Goal: Information Seeking & Learning: Learn about a topic

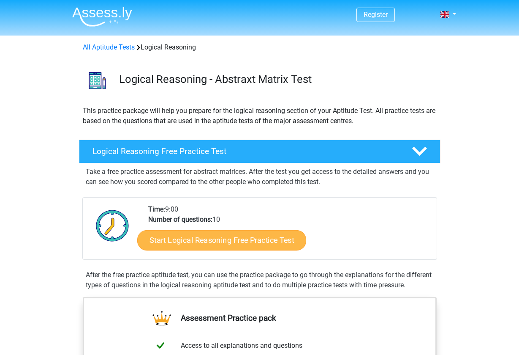
click at [238, 241] on link "Start Logical Reasoning Free Practice Test" at bounding box center [221, 239] width 169 height 20
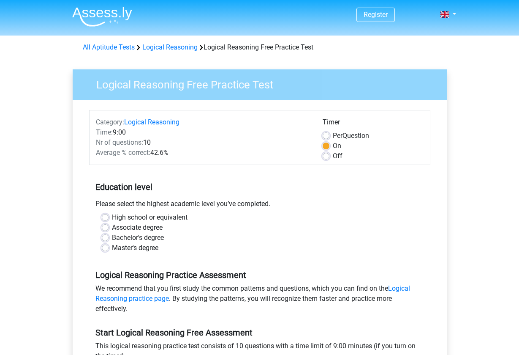
click at [136, 217] on label "High school or equivalent" at bounding box center [150, 217] width 76 height 10
click at [109, 217] on input "High school or equivalent" at bounding box center [105, 216] width 7 height 8
radio input "true"
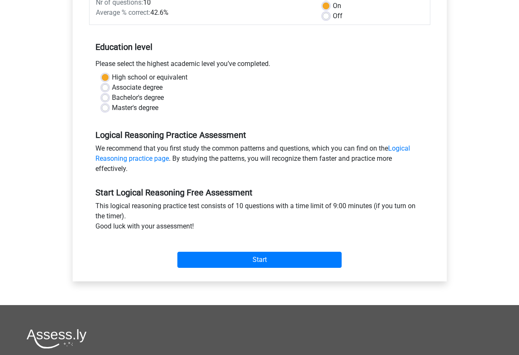
scroll to position [142, 0]
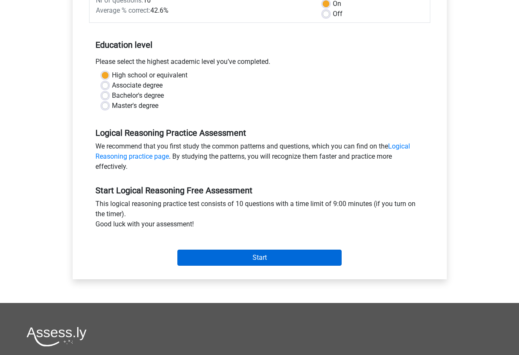
click at [211, 256] on input "Start" at bounding box center [260, 257] width 164 height 16
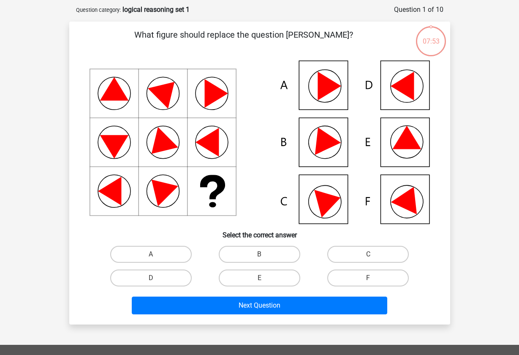
scroll to position [38, 0]
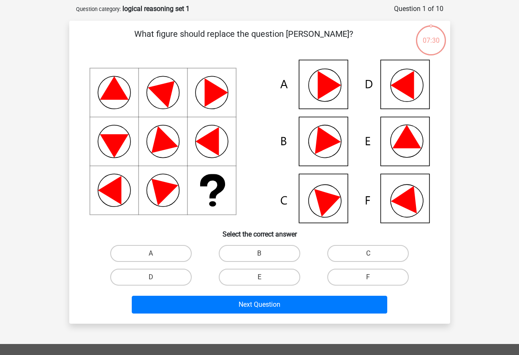
click at [310, 109] on icon at bounding box center [323, 84] width 49 height 49
click at [165, 250] on label "A" at bounding box center [151, 253] width 82 height 17
click at [156, 253] on input "A" at bounding box center [153, 255] width 5 height 5
radio input "true"
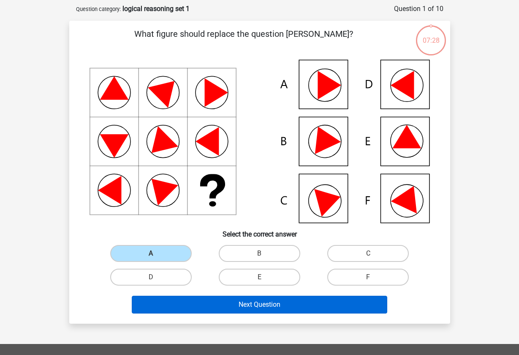
click at [231, 306] on button "Next Question" at bounding box center [260, 304] width 256 height 18
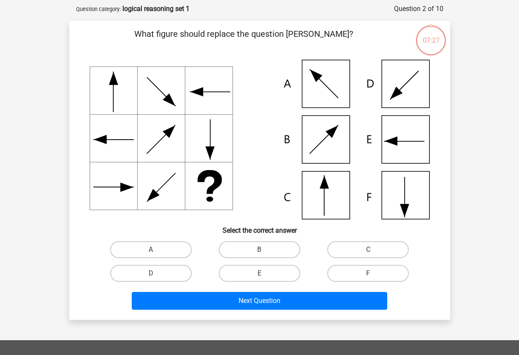
scroll to position [42, 0]
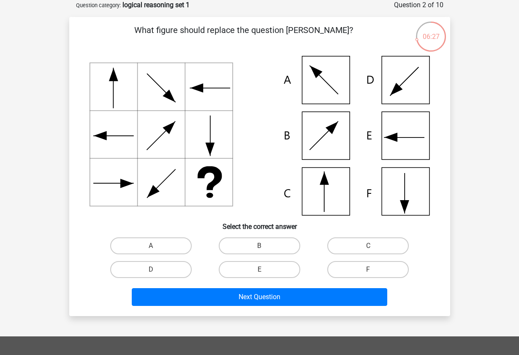
click at [311, 193] on icon at bounding box center [260, 135] width 341 height 159
click at [355, 245] on label "C" at bounding box center [369, 245] width 82 height 17
click at [369, 246] on input "C" at bounding box center [371, 248] width 5 height 5
radio input "true"
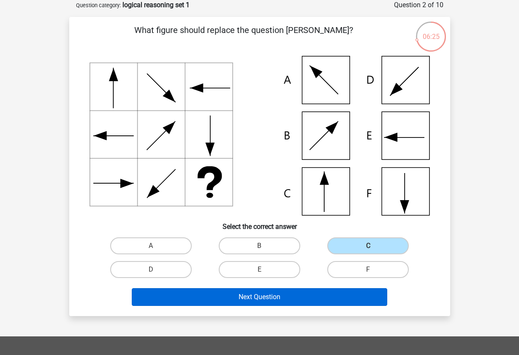
click at [309, 292] on button "Next Question" at bounding box center [260, 297] width 256 height 18
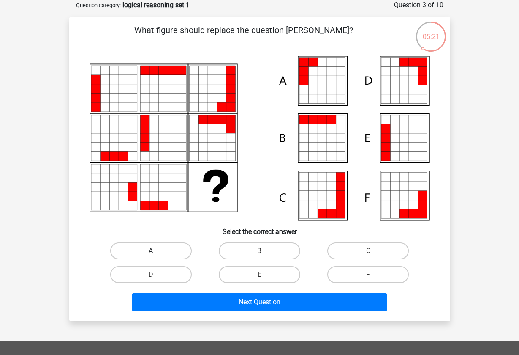
click at [167, 246] on label "A" at bounding box center [151, 250] width 82 height 17
click at [156, 251] on input "A" at bounding box center [153, 253] width 5 height 5
radio input "true"
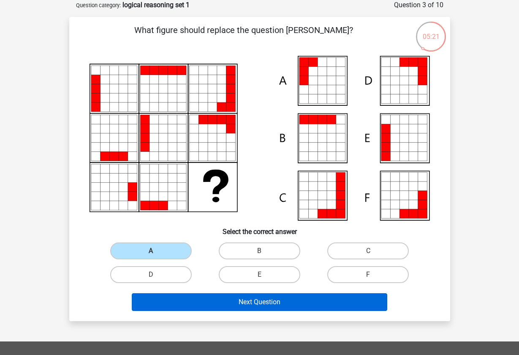
click at [205, 294] on button "Next Question" at bounding box center [260, 302] width 256 height 18
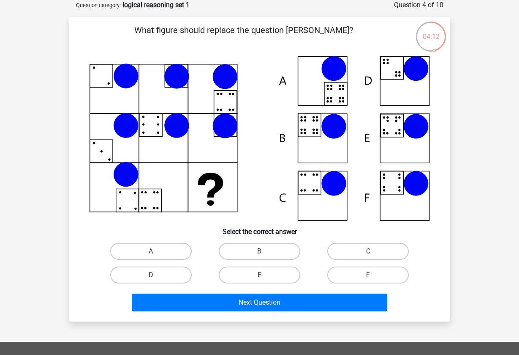
click at [313, 145] on icon at bounding box center [260, 138] width 341 height 165
click at [254, 248] on label "B" at bounding box center [260, 251] width 82 height 17
click at [260, 251] on input "B" at bounding box center [262, 253] width 5 height 5
radio input "true"
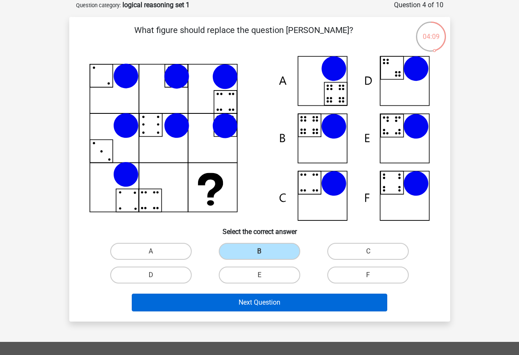
click at [260, 309] on button "Next Question" at bounding box center [260, 302] width 256 height 18
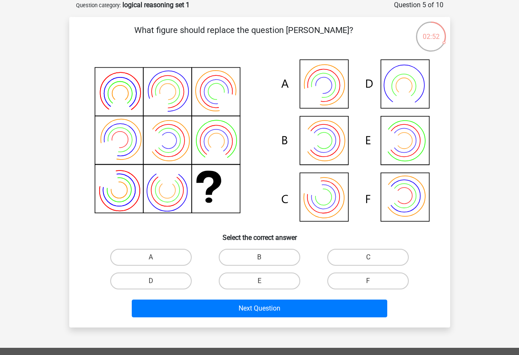
click at [385, 207] on icon at bounding box center [394, 196] width 22 height 28
click at [350, 266] on div "C" at bounding box center [368, 257] width 109 height 24
click at [346, 257] on label "C" at bounding box center [369, 257] width 82 height 17
click at [369, 257] on input "C" at bounding box center [371, 259] width 5 height 5
radio input "true"
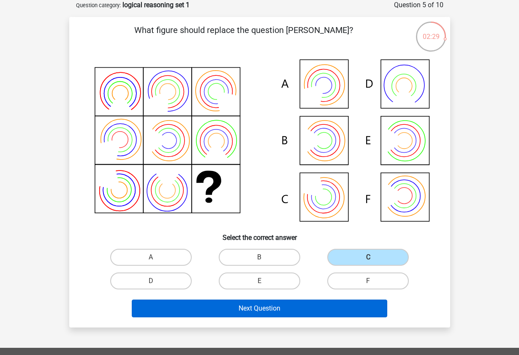
click at [310, 305] on button "Next Question" at bounding box center [260, 308] width 256 height 18
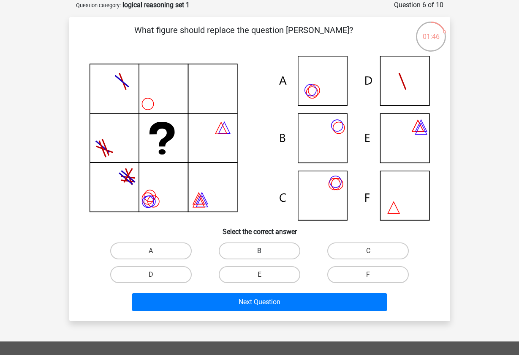
click at [281, 249] on label "B" at bounding box center [260, 250] width 82 height 17
click at [265, 251] on input "B" at bounding box center [262, 253] width 5 height 5
radio input "true"
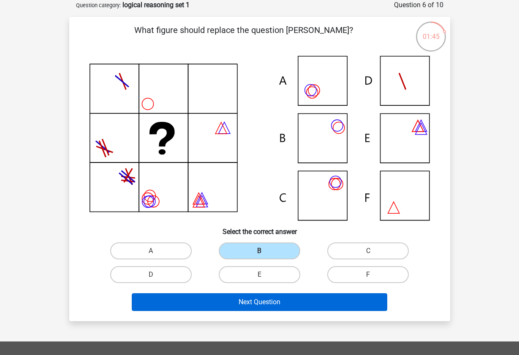
click at [301, 302] on button "Next Question" at bounding box center [260, 302] width 256 height 18
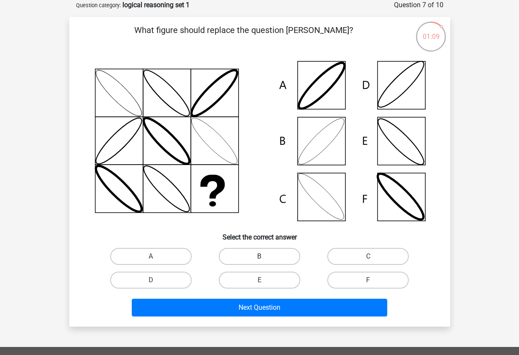
click at [292, 260] on label "B" at bounding box center [260, 256] width 82 height 17
click at [265, 260] on input "B" at bounding box center [262, 258] width 5 height 5
radio input "true"
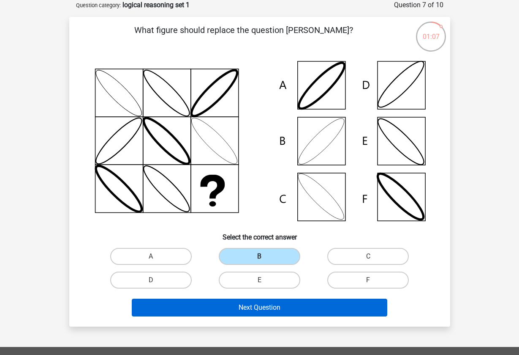
click at [290, 311] on button "Next Question" at bounding box center [260, 307] width 256 height 18
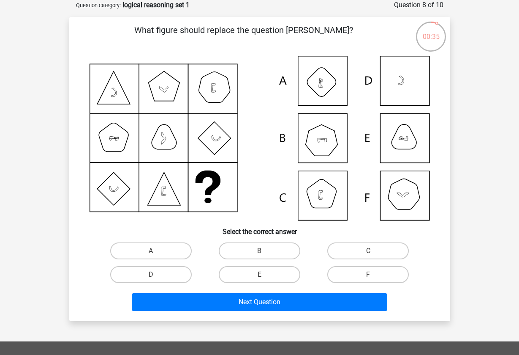
click at [331, 142] on icon at bounding box center [260, 138] width 341 height 164
click at [346, 251] on label "C" at bounding box center [369, 250] width 82 height 17
click at [369, 251] on input "C" at bounding box center [371, 253] width 5 height 5
radio input "true"
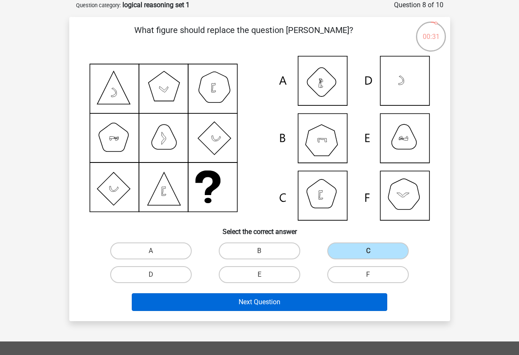
click at [303, 305] on button "Next Question" at bounding box center [260, 302] width 256 height 18
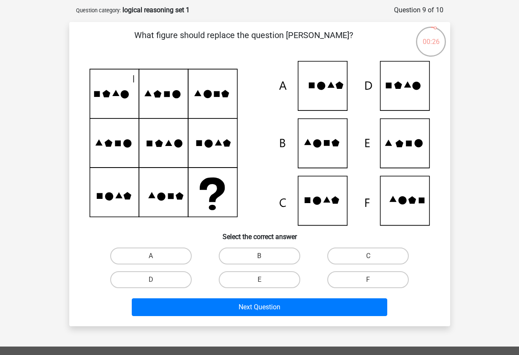
scroll to position [38, 0]
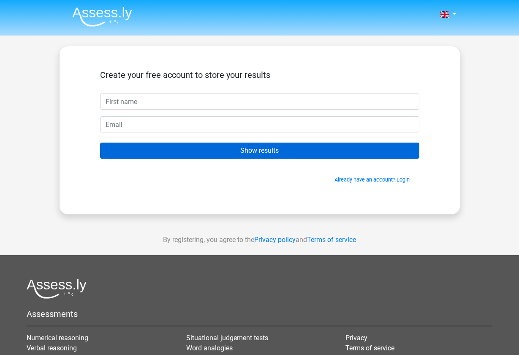
click at [257, 148] on input "Show results" at bounding box center [260, 150] width 320 height 16
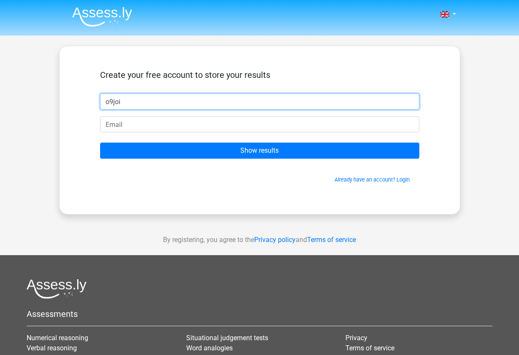
type input "o9joi"
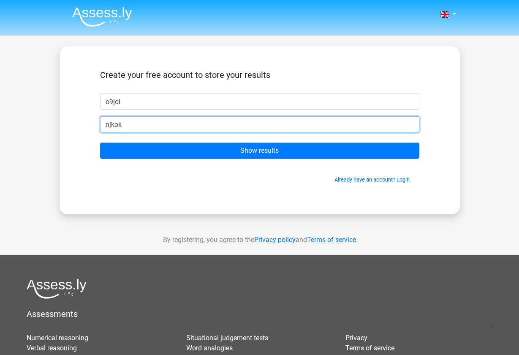
type input "njkok"
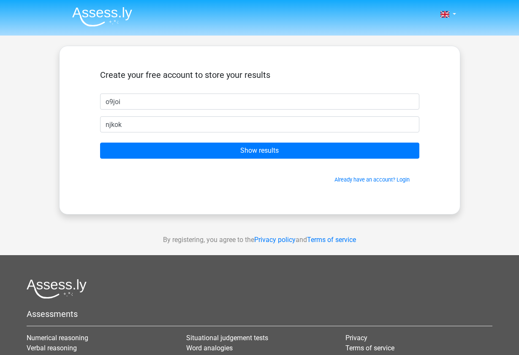
click at [234, 159] on form "Create your free account to store your results o9joi njkok Show results Already…" at bounding box center [260, 127] width 320 height 114
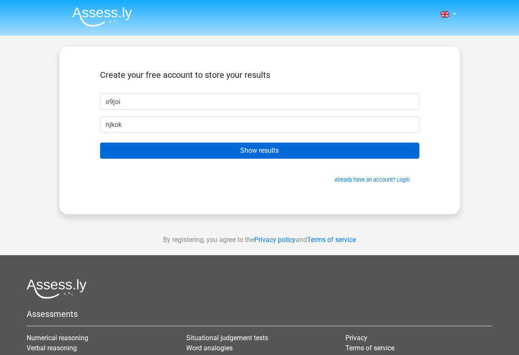
click at [234, 153] on input "Show results" at bounding box center [260, 150] width 320 height 16
